Goal: Task Accomplishment & Management: Use online tool/utility

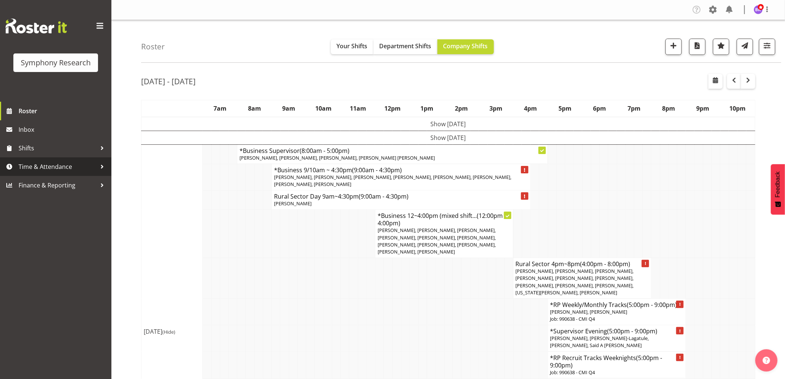
drag, startPoint x: 43, startPoint y: 162, endPoint x: 50, endPoint y: 158, distance: 8.2
click at [43, 162] on span "Time & Attendance" at bounding box center [58, 166] width 78 height 11
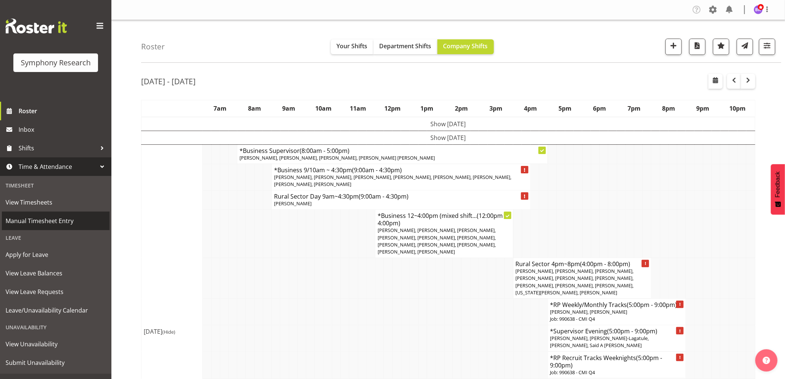
click at [54, 218] on span "Manual Timesheet Entry" at bounding box center [56, 220] width 100 height 11
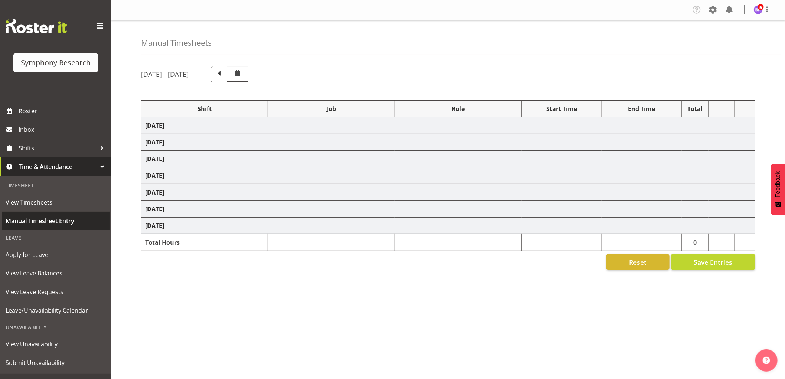
select select "1607"
select select "743"
select select "1607"
select select "9426"
select select "1607"
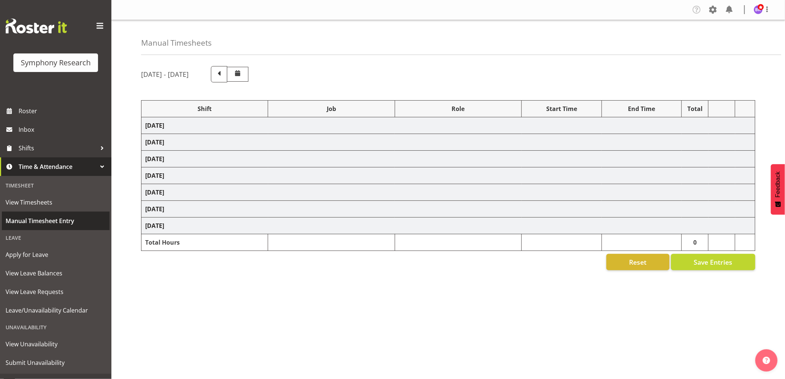
select select "10575"
select select "1607"
select select "10631"
select select "1607"
select select "10633"
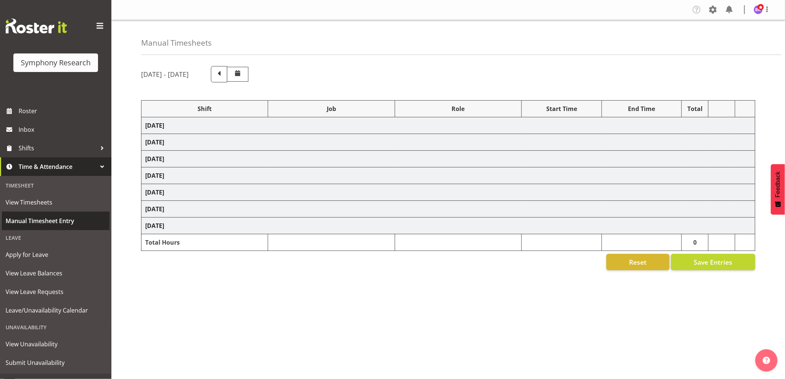
select select "1607"
select select "10242"
select select "1607"
select select "10242"
select select "1607"
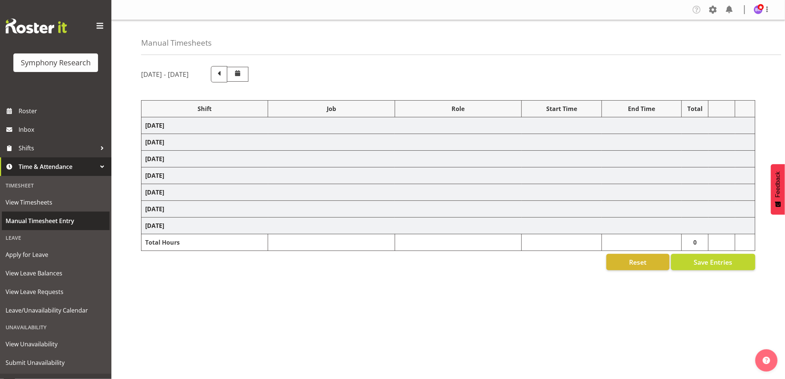
select select "10527"
select select "1607"
select select "10499"
select select "1607"
select select "10587"
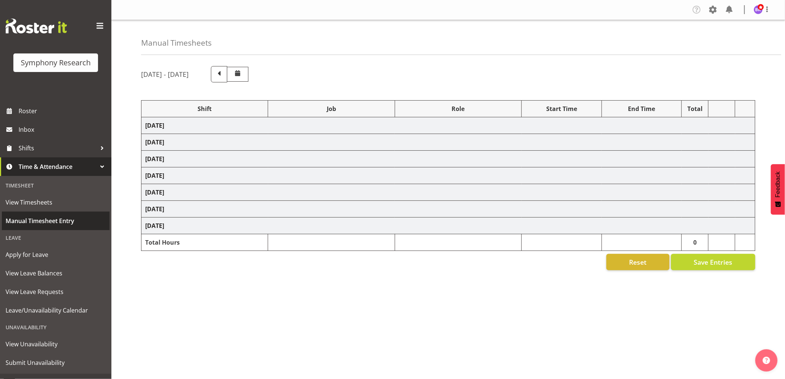
select select "1607"
select select "743"
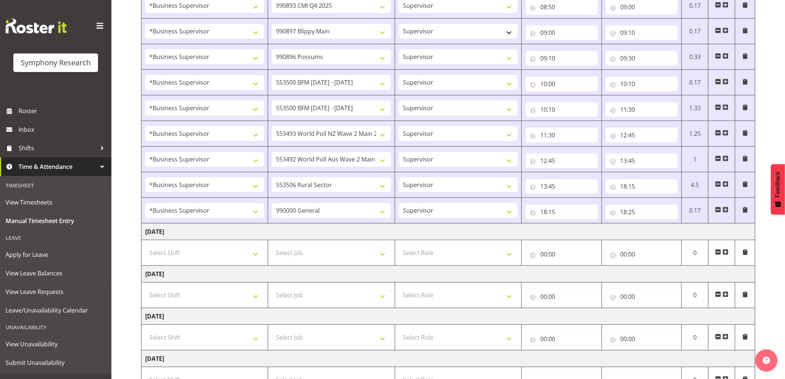
scroll to position [330, 0]
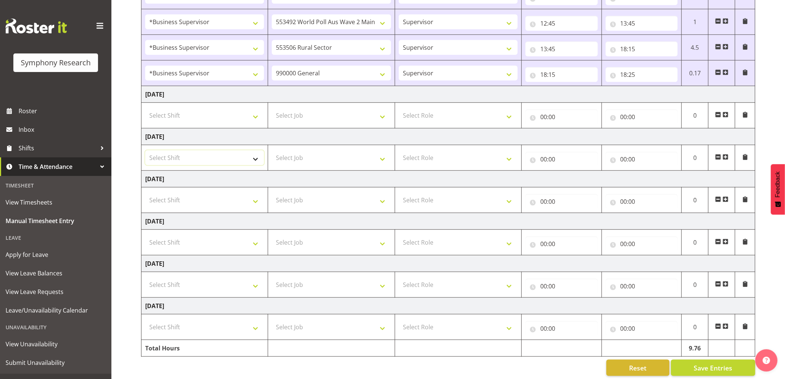
click at [251, 160] on select "Select Shift !!Weekend Residential (Roster IT Shift Label) *Business 9/10am ~ 4…" at bounding box center [204, 157] width 119 height 15
select select "1607"
click at [145, 151] on select "Select Shift !!Weekend Residential (Roster IT Shift Label) *Business 9/10am ~ 4…" at bounding box center [204, 157] width 119 height 15
click at [356, 160] on select "Select Job 550060 IF Admin 553492 World Poll Aus Wave 2 Main 2025 553493 World …" at bounding box center [331, 157] width 119 height 15
select select "10242"
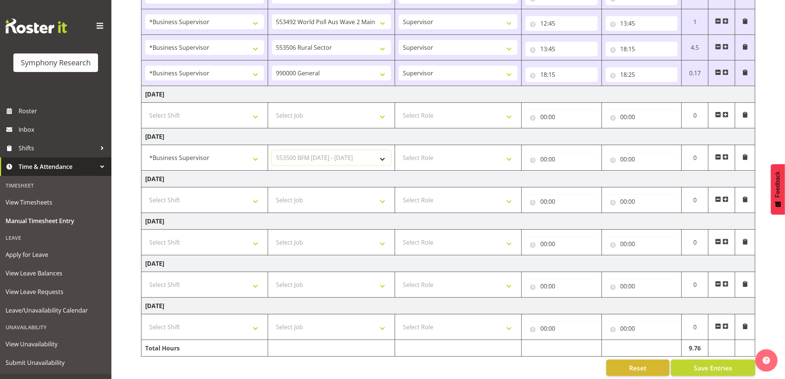
click at [272, 151] on select "Select Job 550060 IF Admin 553492 World Poll Aus Wave 2 Main 2025 553493 World …" at bounding box center [331, 157] width 119 height 15
click at [445, 160] on select "Select Role Supervisor Interviewing Briefing" at bounding box center [458, 157] width 119 height 15
select select "45"
click at [399, 151] on select "Select Role Supervisor Interviewing Briefing" at bounding box center [458, 157] width 119 height 15
click at [379, 158] on select "550060 IF Admin 553492 World Poll Aus Wave 2 Main 2025 553493 World Poll NZ Wav…" at bounding box center [331, 157] width 119 height 15
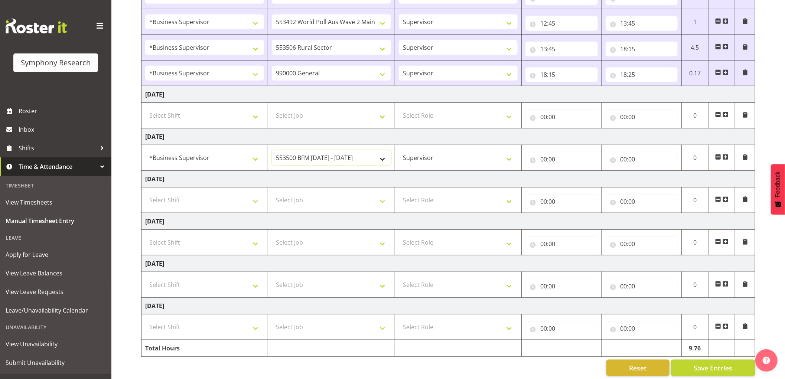
select select "743"
click at [272, 151] on select "550060 IF Admin 553492 World Poll Aus Wave 2 Main 2025 553493 World Poll NZ Wav…" at bounding box center [331, 157] width 119 height 15
click at [545, 158] on input "00:00" at bounding box center [562, 159] width 72 height 15
click at [574, 180] on select "00 01 02 03 04 05 06 07 08 09 10 11 12 13 14 15 16 17 18 19 20 21 22 23" at bounding box center [576, 178] width 17 height 15
select select "9"
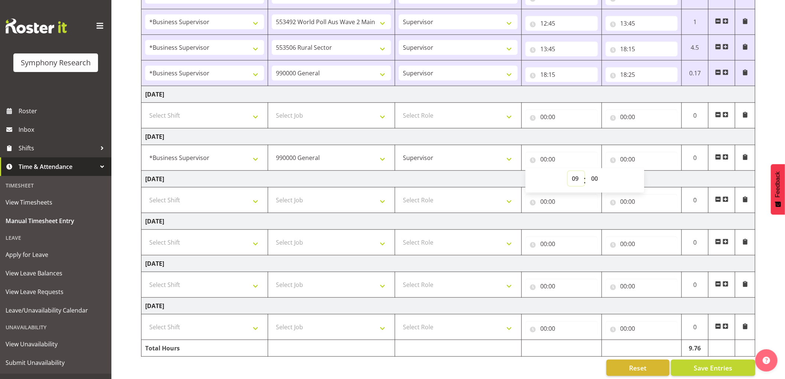
click at [568, 172] on select "00 01 02 03 04 05 06 07 08 09 10 11 12 13 14 15 16 17 18 19 20 21 22 23" at bounding box center [576, 178] width 17 height 15
type input "09:00"
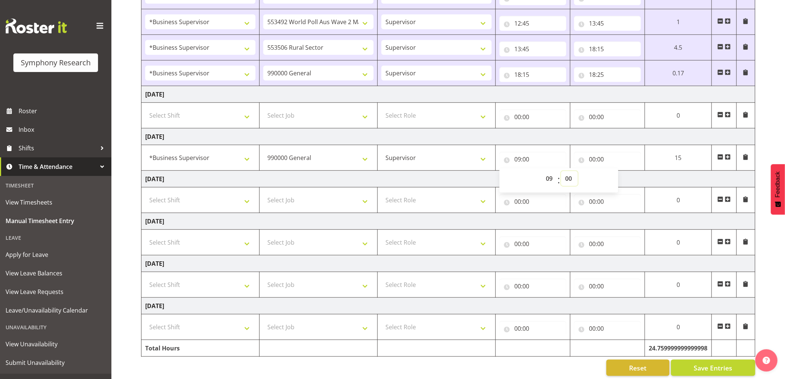
click at [571, 176] on select "00 01 02 03 04 05 06 07 08 09 10 11 12 13 14 15 16 17 18 19 20 21 22 23 24 25 2…" at bounding box center [569, 178] width 17 height 15
select select "50"
click at [561, 172] on select "00 01 02 03 04 05 06 07 08 09 10 11 12 13 14 15 16 17 18 19 20 21 22 23 24 25 2…" at bounding box center [569, 178] width 17 height 15
type input "09:50"
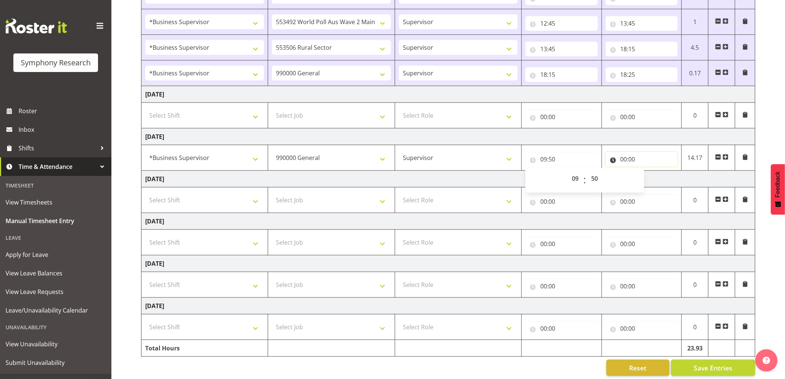
click at [621, 158] on input "00:00" at bounding box center [642, 159] width 72 height 15
click at [655, 179] on select "00 01 02 03 04 05 06 07 08 09 10 11 12 13 14 15 16 17 18 19 20 21 22 23" at bounding box center [656, 178] width 17 height 15
select select "10"
click at [648, 172] on select "00 01 02 03 04 05 06 07 08 09 10 11 12 13 14 15 16 17 18 19 20 21 22 23" at bounding box center [656, 178] width 17 height 15
type input "10:00"
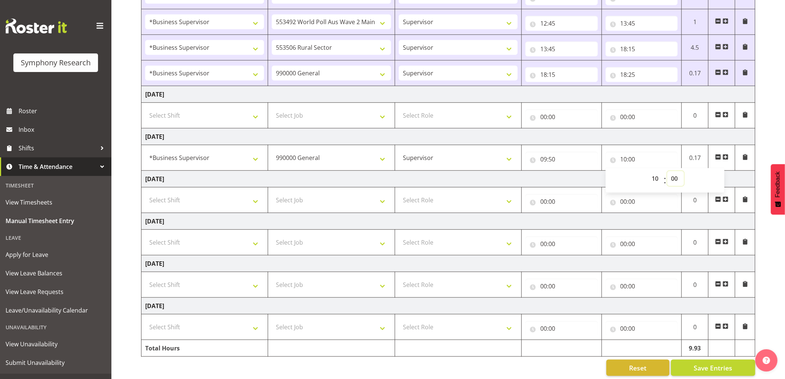
click at [678, 181] on select "00 01 02 03 04 05 06 07 08 09 10 11 12 13 14 15 16 17 18 19 20 21 22 23 24 25 2…" at bounding box center [676, 178] width 17 height 15
select select "5"
click at [668, 172] on select "00 01 02 03 04 05 06 07 08 09 10 11 12 13 14 15 16 17 18 19 20 21 22 23 24 25 2…" at bounding box center [676, 178] width 17 height 15
type input "10:05"
click at [727, 156] on span at bounding box center [726, 157] width 6 height 6
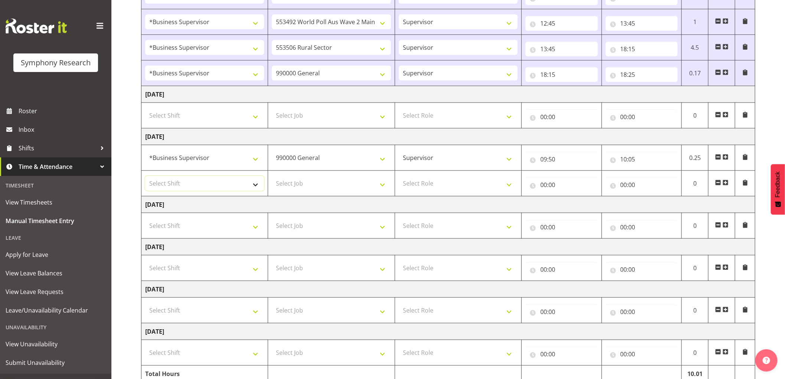
click at [231, 188] on select "Select Shift !!Weekend Residential (Roster IT Shift Label) *Business 9/10am ~ 4…" at bounding box center [204, 183] width 119 height 15
select select "1607"
click at [145, 176] on select "Select Shift !!Weekend Residential (Roster IT Shift Label) *Business 9/10am ~ 4…" at bounding box center [204, 183] width 119 height 15
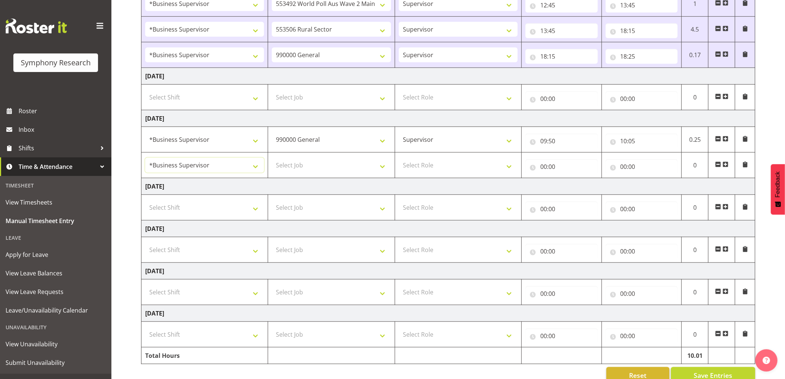
scroll to position [366, 0]
